Goal: Contribute content: Add original content to the website for others to see

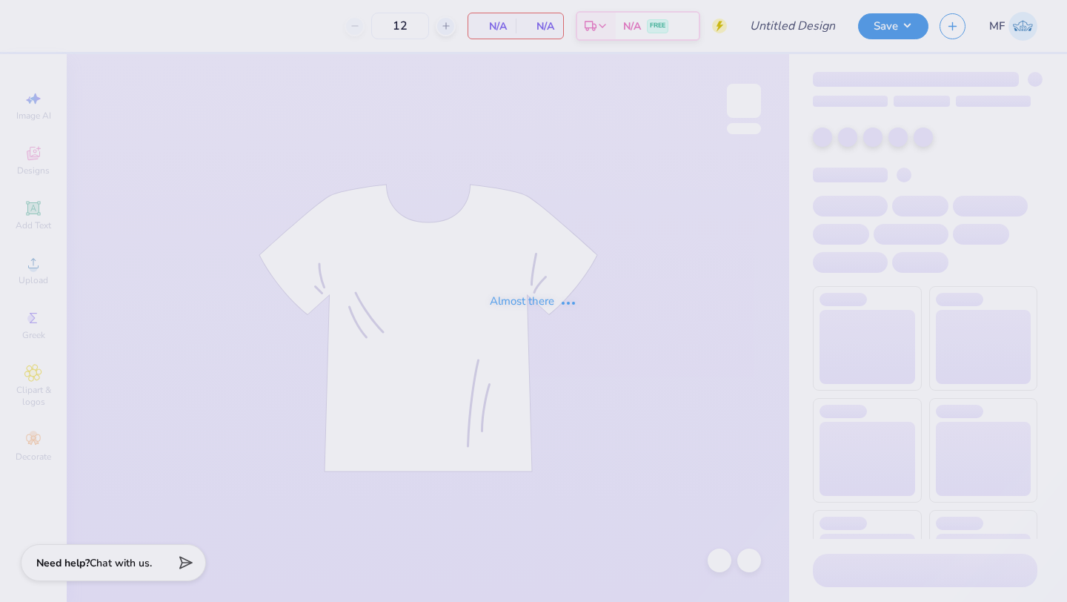
type input "pastel"
type input "50"
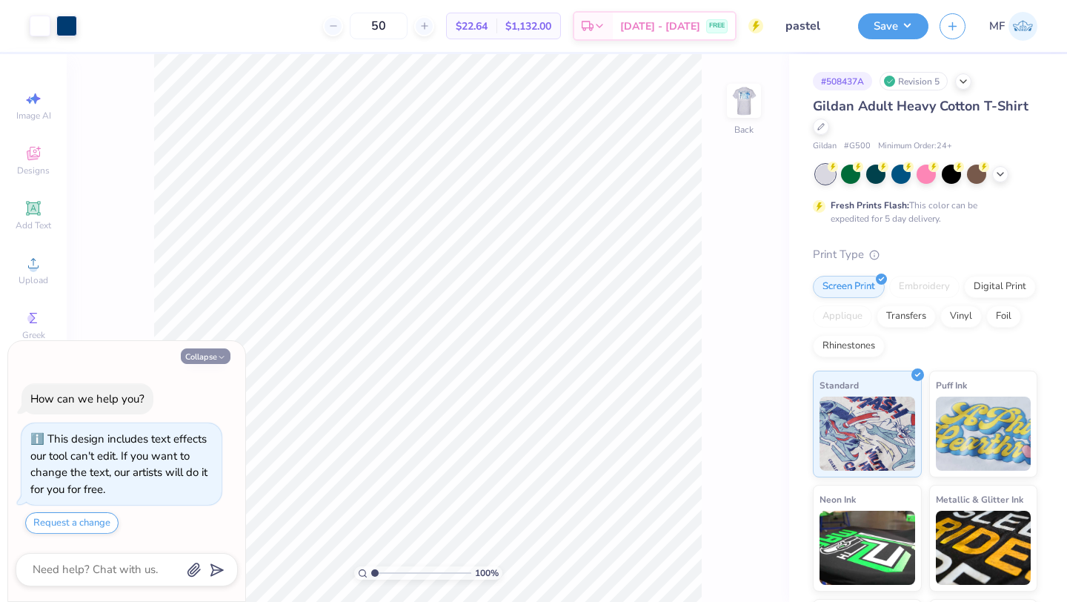
click at [213, 357] on button "Collapse" at bounding box center [206, 356] width 50 height 16
type textarea "x"
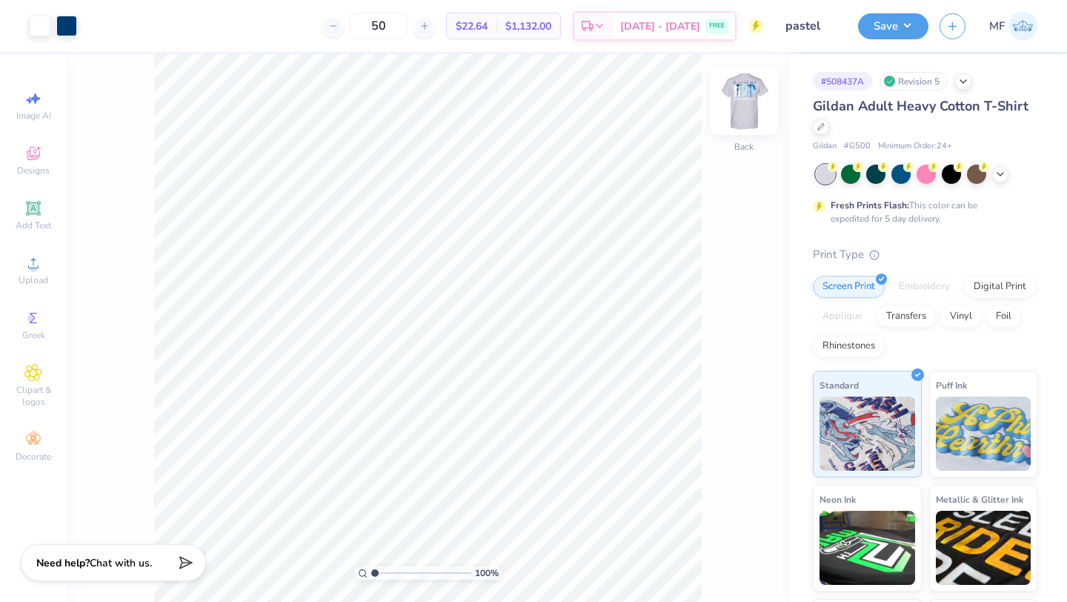
click at [748, 103] on img at bounding box center [743, 100] width 59 height 59
click at [62, 24] on div at bounding box center [66, 24] width 21 height 21
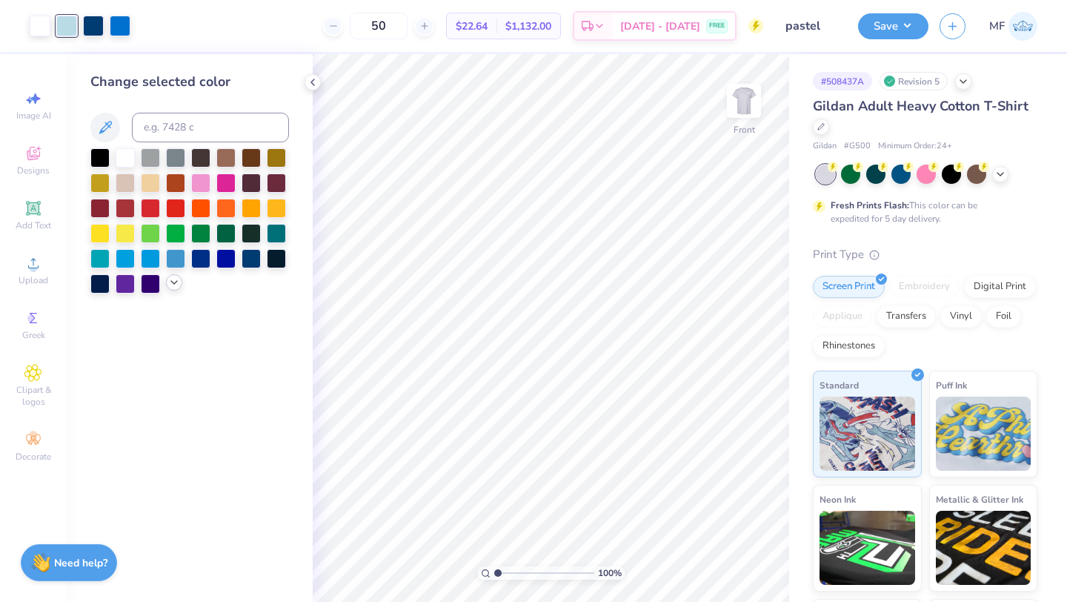
click at [169, 280] on icon at bounding box center [174, 282] width 12 height 12
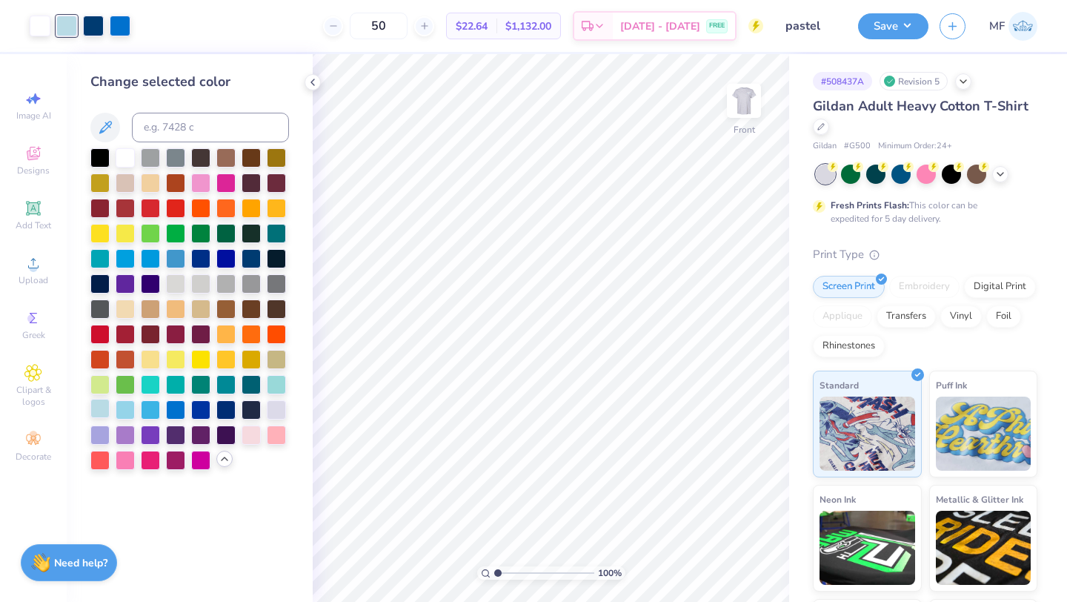
click at [101, 405] on div at bounding box center [99, 408] width 19 height 19
click at [123, 404] on div at bounding box center [125, 408] width 19 height 19
click at [174, 258] on div at bounding box center [175, 256] width 19 height 19
click at [230, 121] on input at bounding box center [210, 128] width 157 height 30
type input "7687"
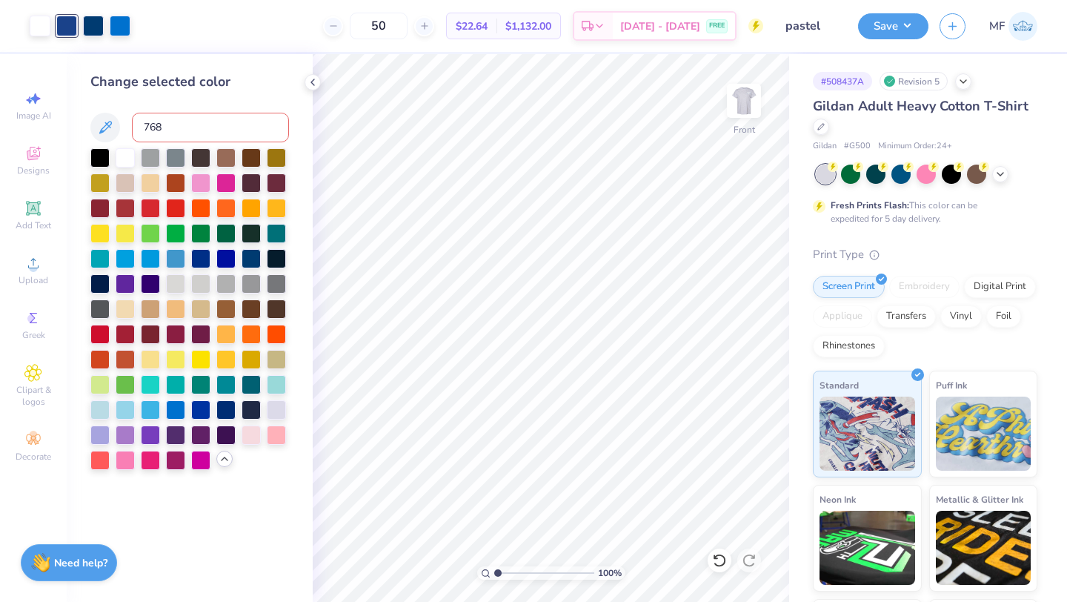
type input "7689"
click at [718, 556] on icon at bounding box center [719, 560] width 15 height 15
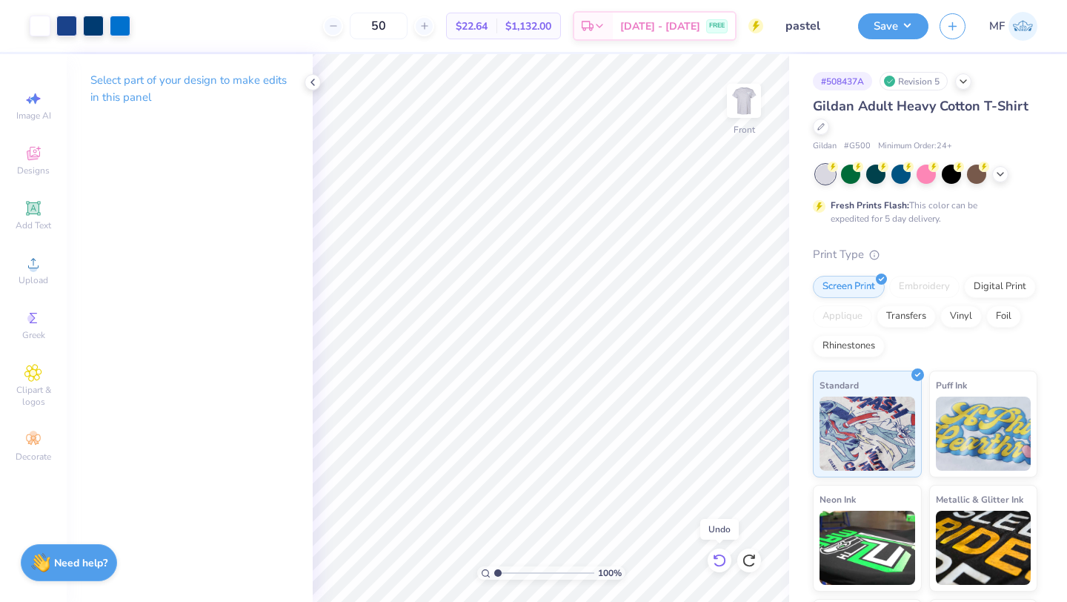
click at [718, 556] on icon at bounding box center [719, 560] width 15 height 15
click at [63, 26] on div at bounding box center [66, 24] width 21 height 21
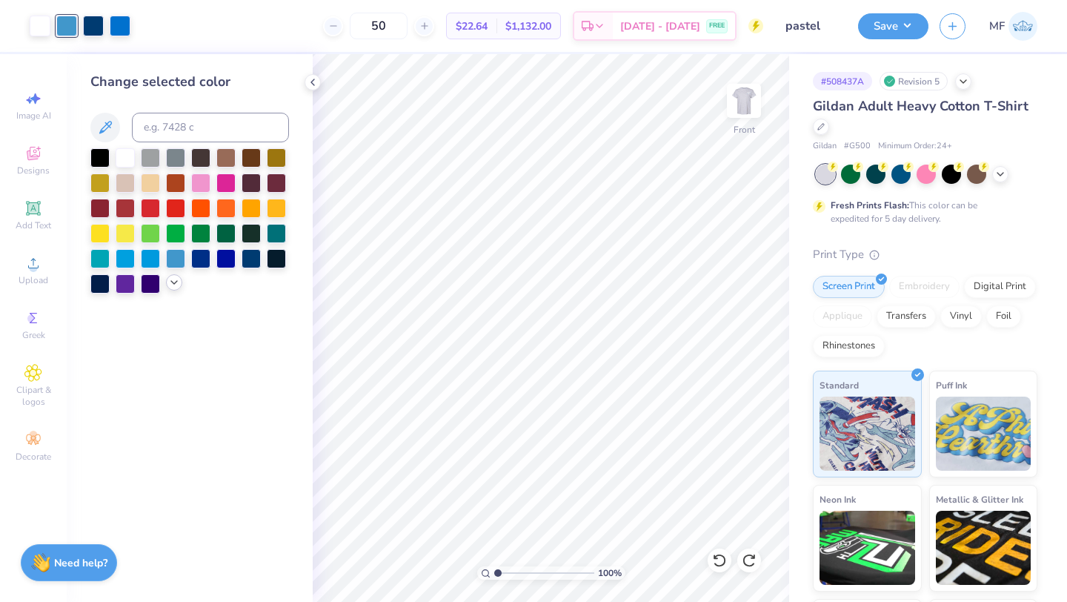
click at [169, 287] on icon at bounding box center [174, 282] width 12 height 12
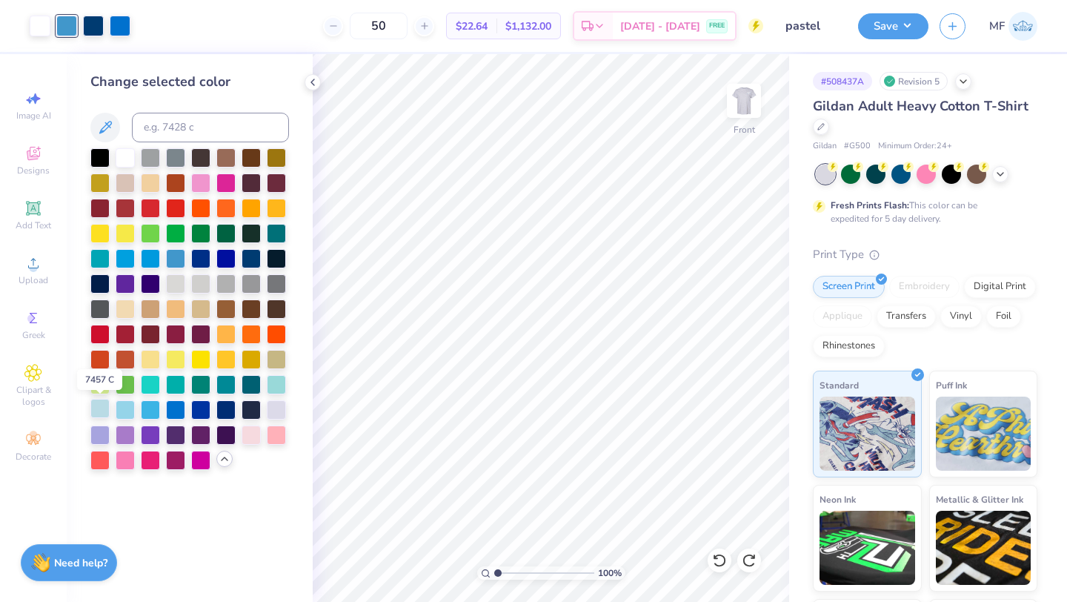
click at [101, 405] on div at bounding box center [99, 408] width 19 height 19
click at [127, 413] on div at bounding box center [125, 408] width 19 height 19
click at [182, 253] on div at bounding box center [175, 256] width 19 height 19
click at [128, 32] on div at bounding box center [120, 24] width 21 height 21
click at [224, 259] on div at bounding box center [225, 256] width 19 height 19
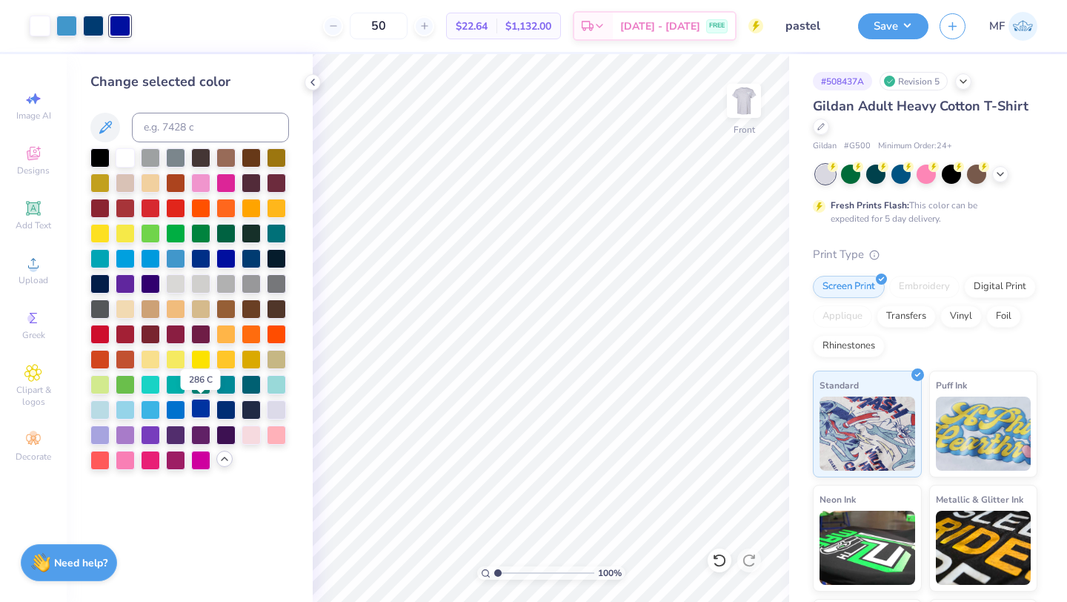
click at [199, 409] on div at bounding box center [200, 408] width 19 height 19
click at [124, 263] on div at bounding box center [125, 256] width 19 height 19
click at [177, 406] on div at bounding box center [175, 408] width 19 height 19
click at [110, 127] on icon at bounding box center [105, 127] width 13 height 13
click at [63, 30] on div at bounding box center [66, 24] width 21 height 21
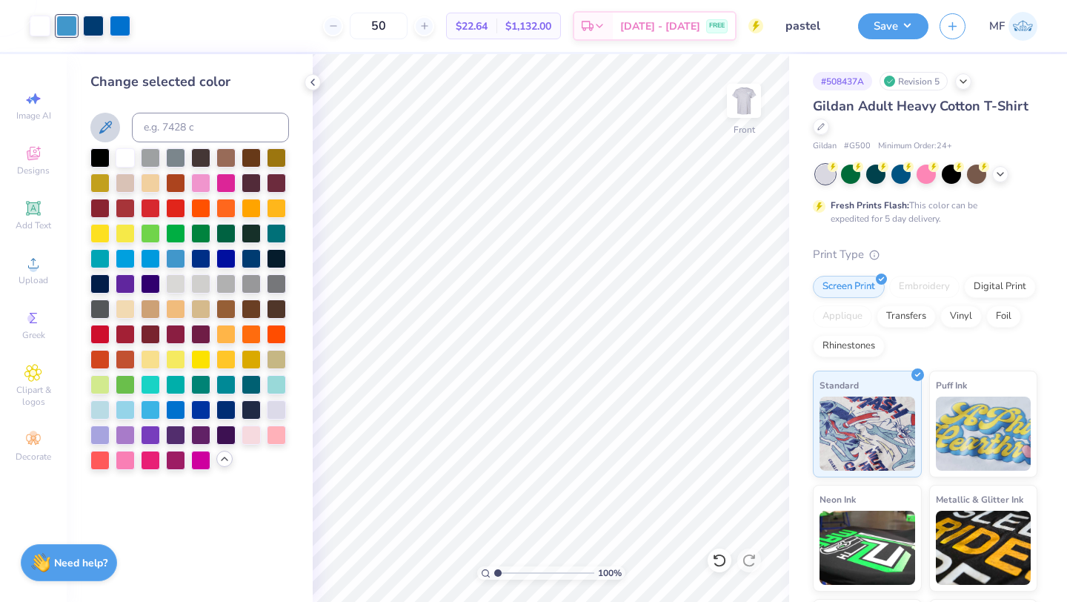
click at [107, 124] on icon at bounding box center [105, 128] width 18 height 18
click at [107, 124] on icon at bounding box center [105, 127] width 13 height 13
click at [253, 73] on div "Change selected color" at bounding box center [189, 82] width 199 height 20
click at [316, 84] on icon at bounding box center [313, 82] width 12 height 12
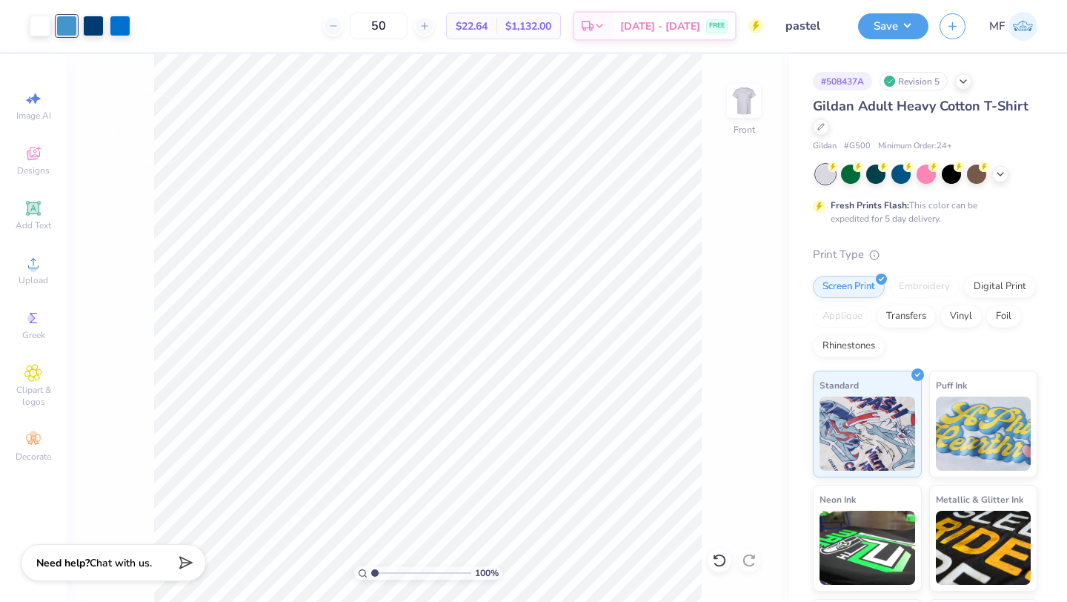
click at [64, 22] on div at bounding box center [66, 26] width 21 height 21
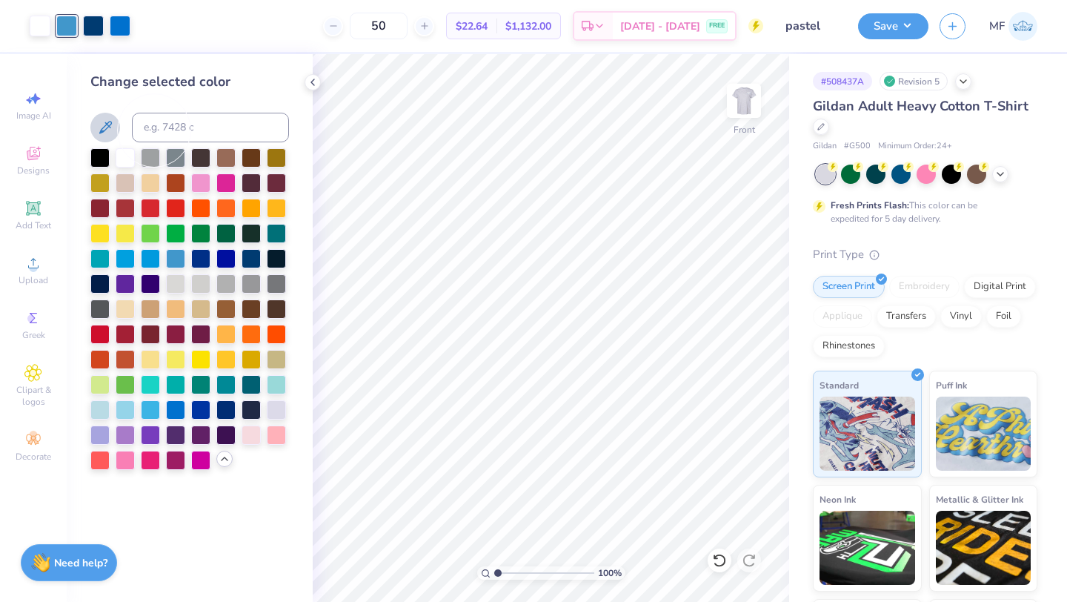
click at [99, 127] on icon at bounding box center [105, 128] width 18 height 18
click at [113, 120] on icon at bounding box center [105, 128] width 18 height 18
click at [888, 23] on button "Save" at bounding box center [893, 24] width 70 height 26
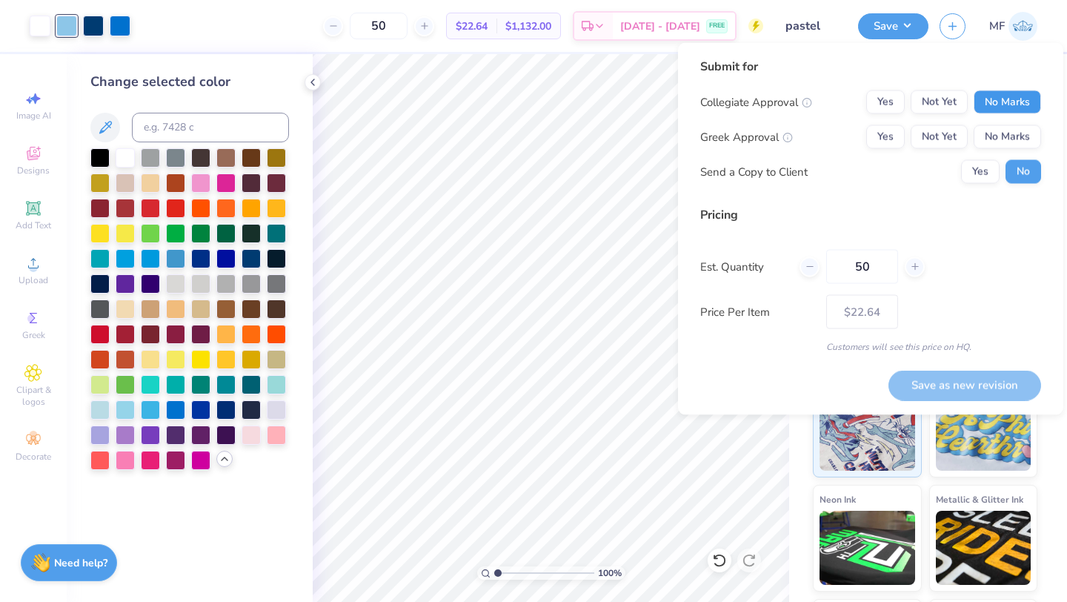
click at [999, 99] on button "No Marks" at bounding box center [1006, 102] width 67 height 24
click at [891, 141] on button "Yes" at bounding box center [885, 137] width 39 height 24
click at [999, 177] on div "Yes No" at bounding box center [1001, 172] width 80 height 24
click at [982, 170] on button "Yes" at bounding box center [980, 172] width 39 height 24
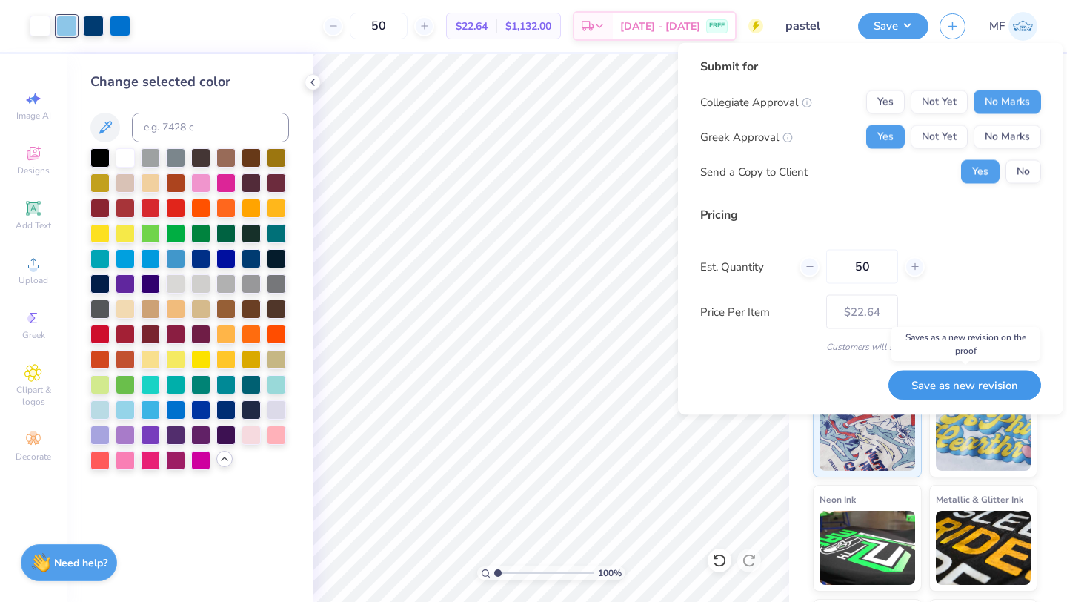
click at [977, 372] on button "Save as new revision" at bounding box center [964, 385] width 153 height 30
type input "$22.64"
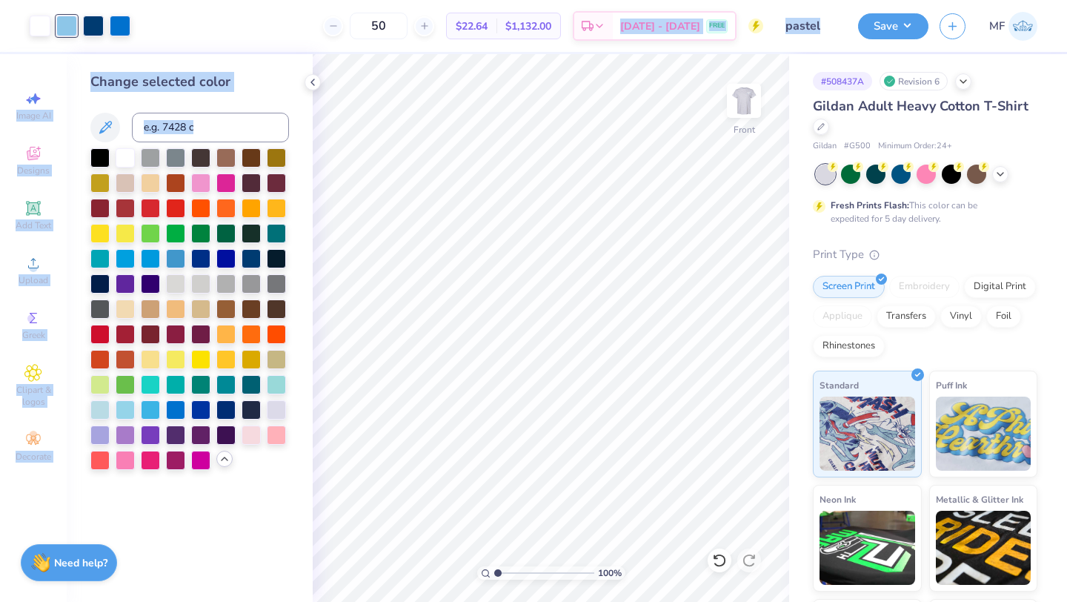
click at [624, 99] on div "Art colors 50 $22.64 Per Item $1,132.00 Total Est. Delivery [DATE] - [DATE] FRE…" at bounding box center [533, 301] width 1067 height 602
